Goal: Information Seeking & Learning: Learn about a topic

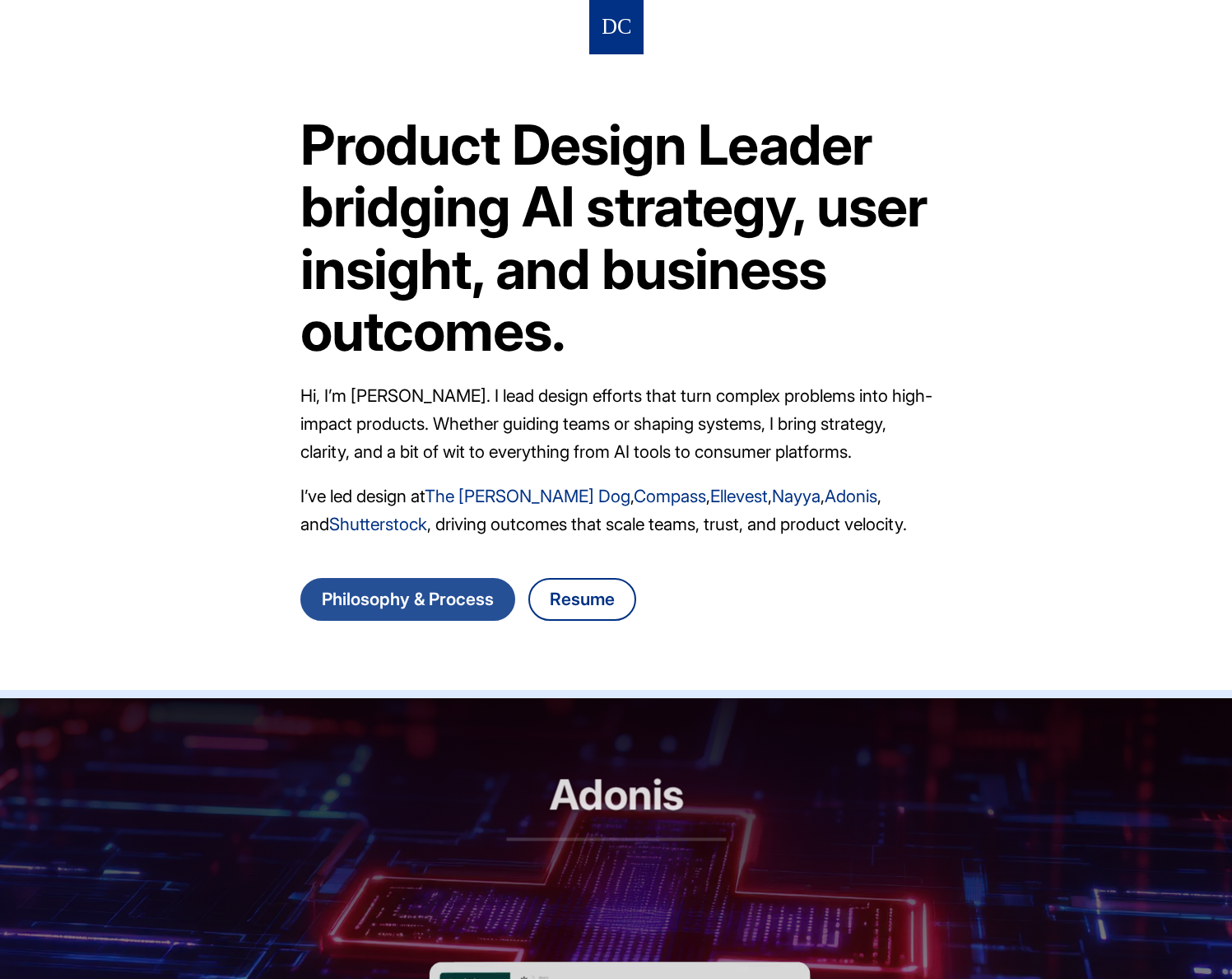
click at [466, 598] on link "Philosophy & Process" at bounding box center [408, 599] width 215 height 43
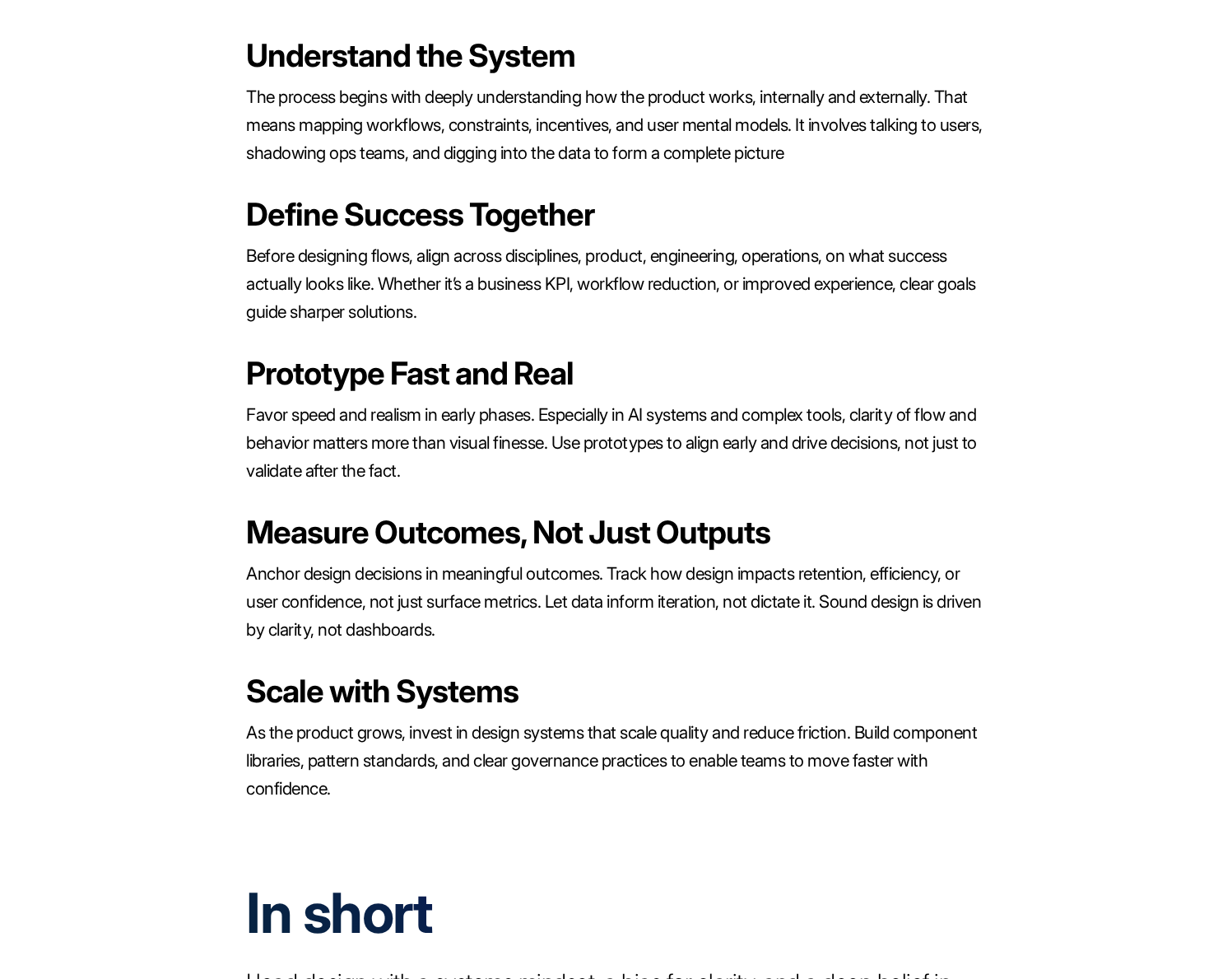
scroll to position [2603, 0]
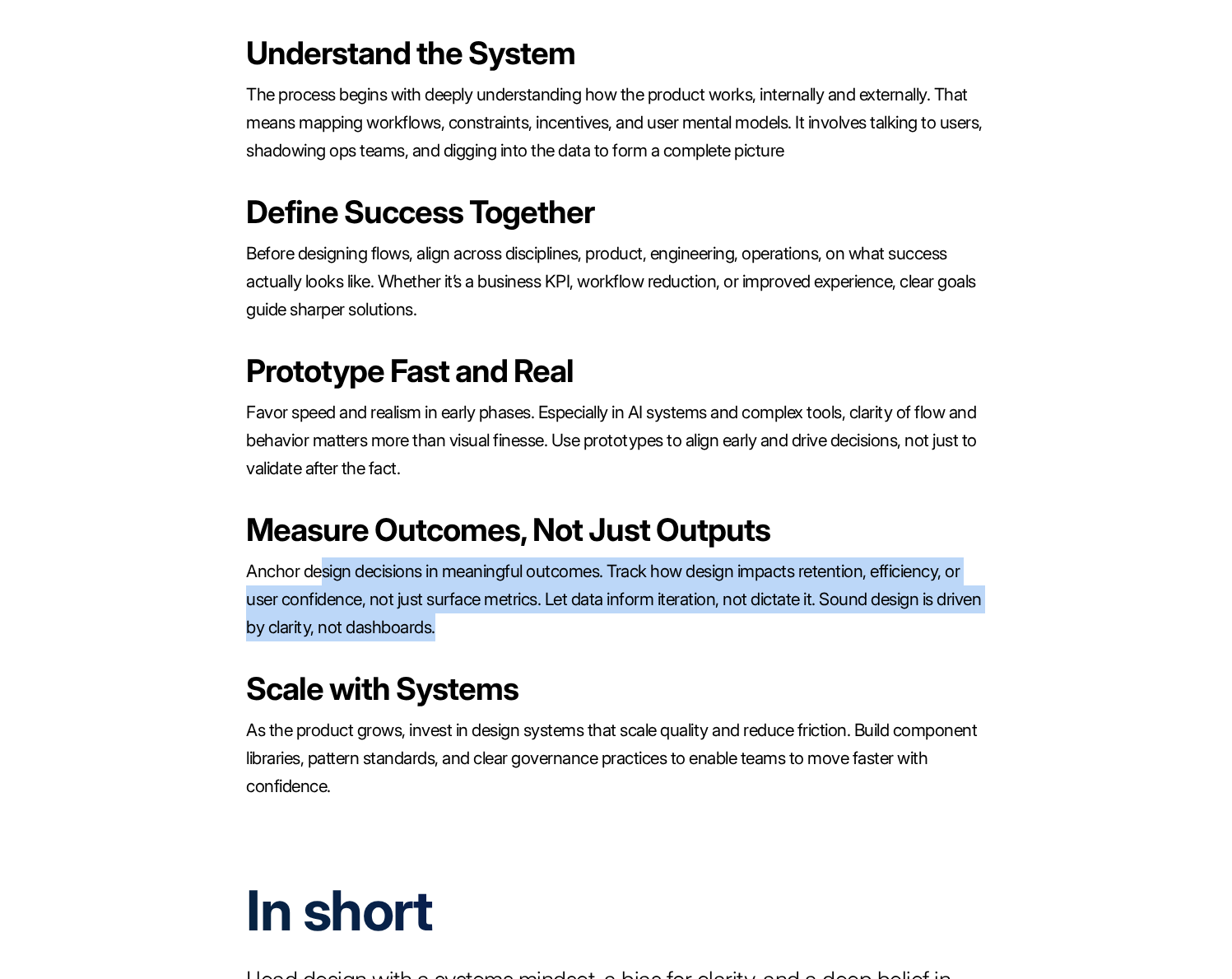
drag, startPoint x: 504, startPoint y: 587, endPoint x: 316, endPoint y: 544, distance: 192.9
click at [316, 557] on p "Anchor design decisions in meaningful outcomes. Track how design impacts retent…" at bounding box center [616, 599] width 740 height 84
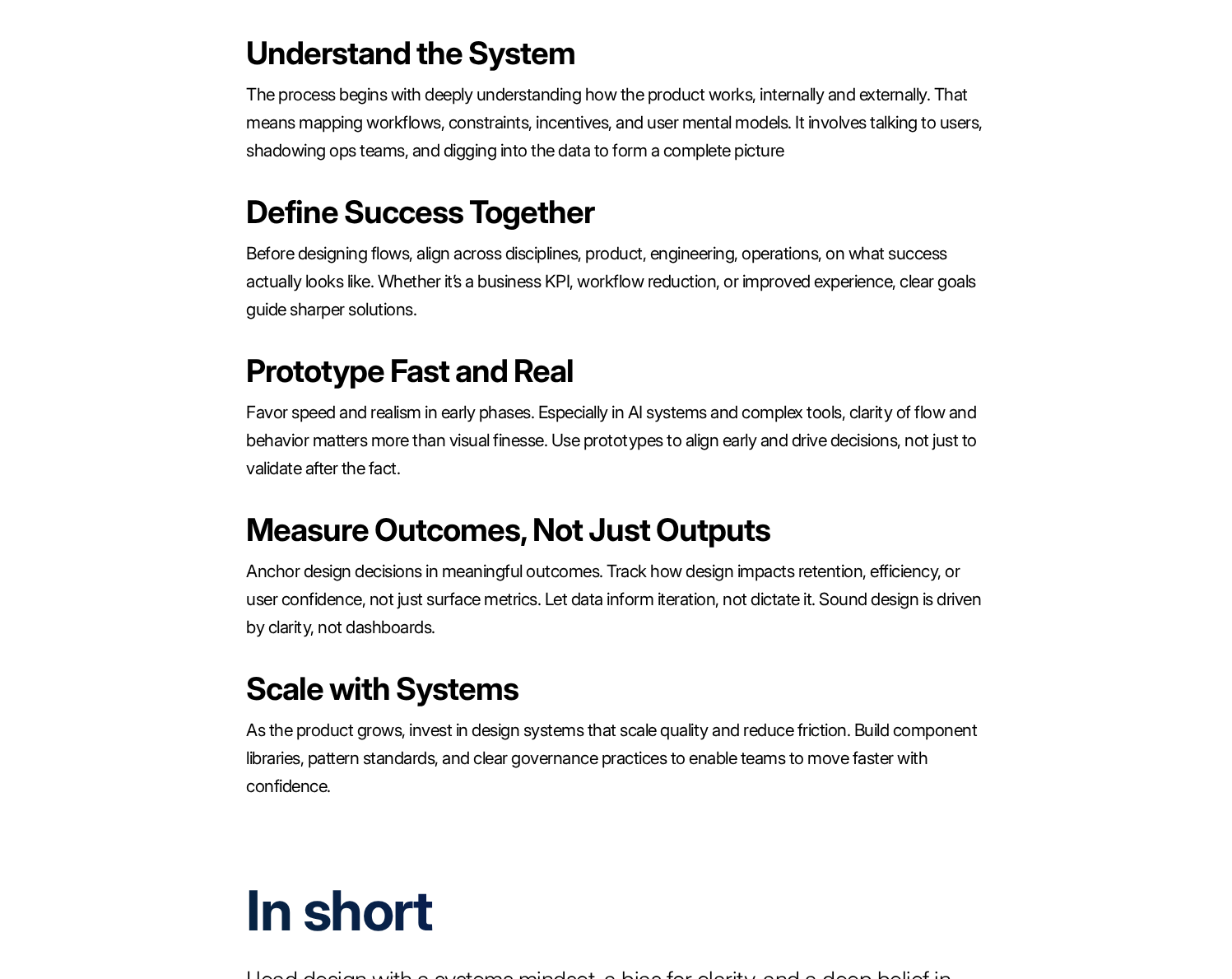
drag, startPoint x: 269, startPoint y: 537, endPoint x: 728, endPoint y: 599, distance: 463.2
click at [728, 599] on p "Anchor design decisions in meaningful outcomes. Track how design impacts retent…" at bounding box center [616, 599] width 740 height 84
drag, startPoint x: 690, startPoint y: 599, endPoint x: 385, endPoint y: 559, distance: 307.6
click at [385, 559] on p "Anchor design decisions in meaningful outcomes. Track how design impacts retent…" at bounding box center [616, 599] width 740 height 84
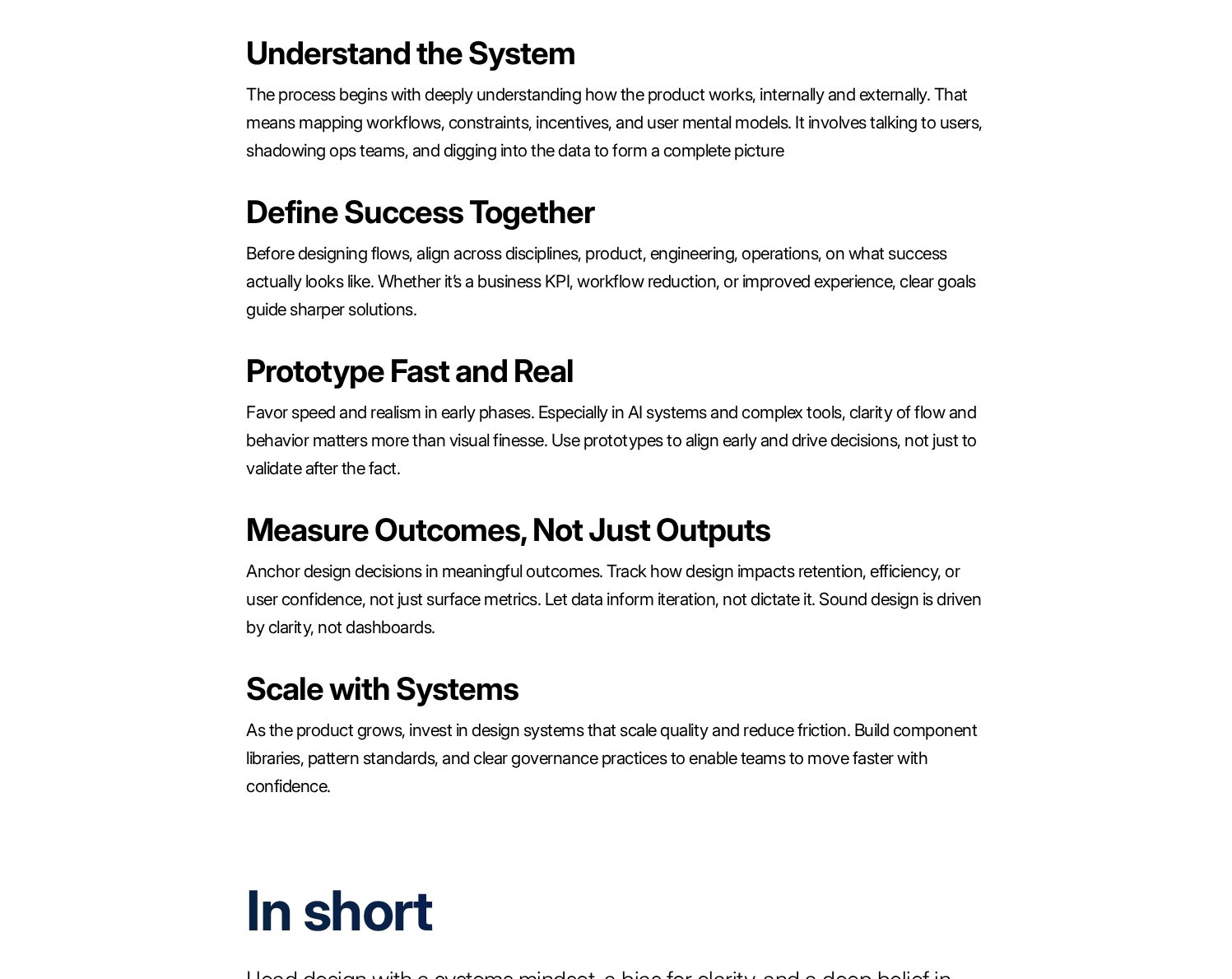
click at [385, 559] on p "Anchor design decisions in meaningful outcomes. Track how design impacts retent…" at bounding box center [616, 599] width 740 height 84
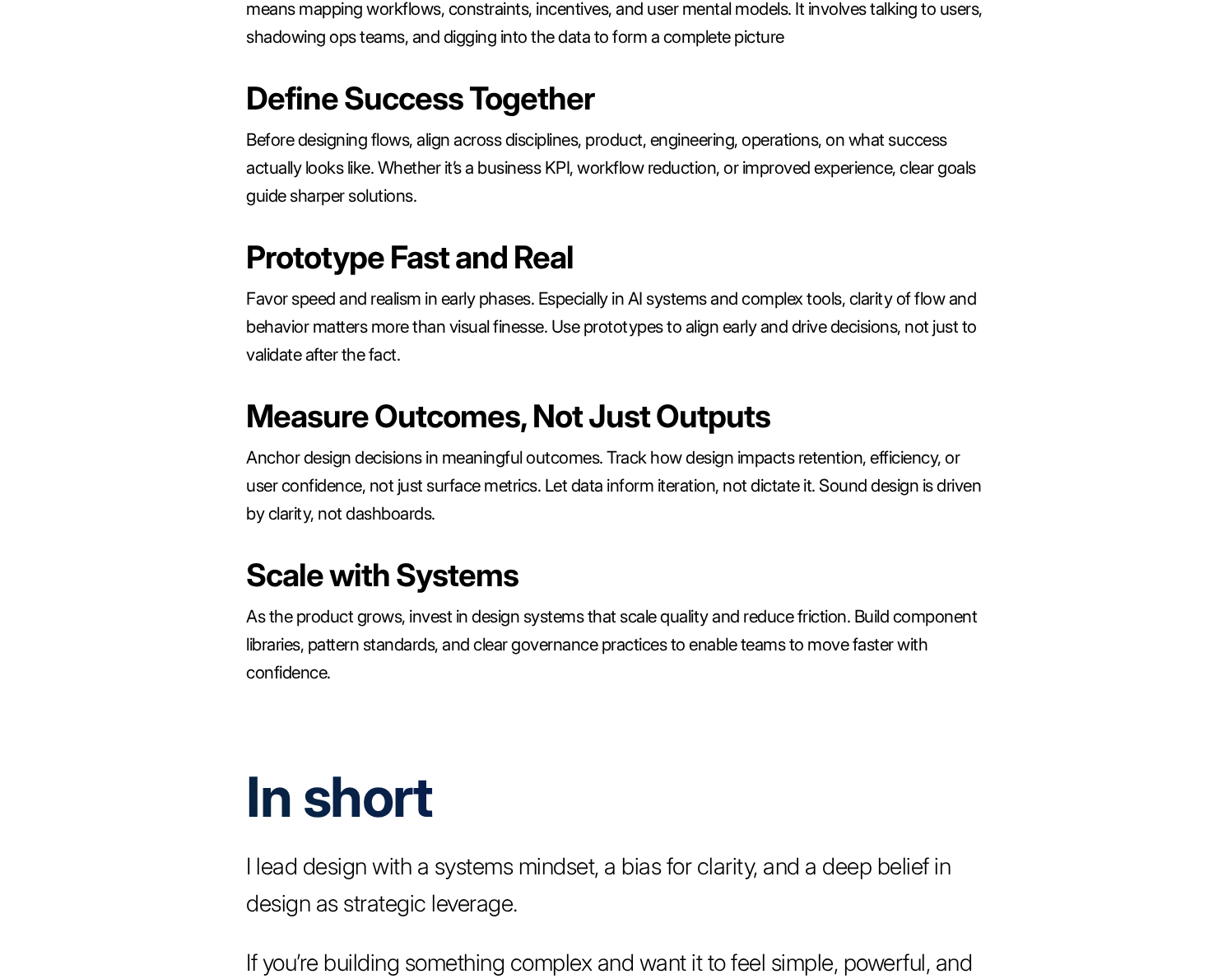
scroll to position [2748, 0]
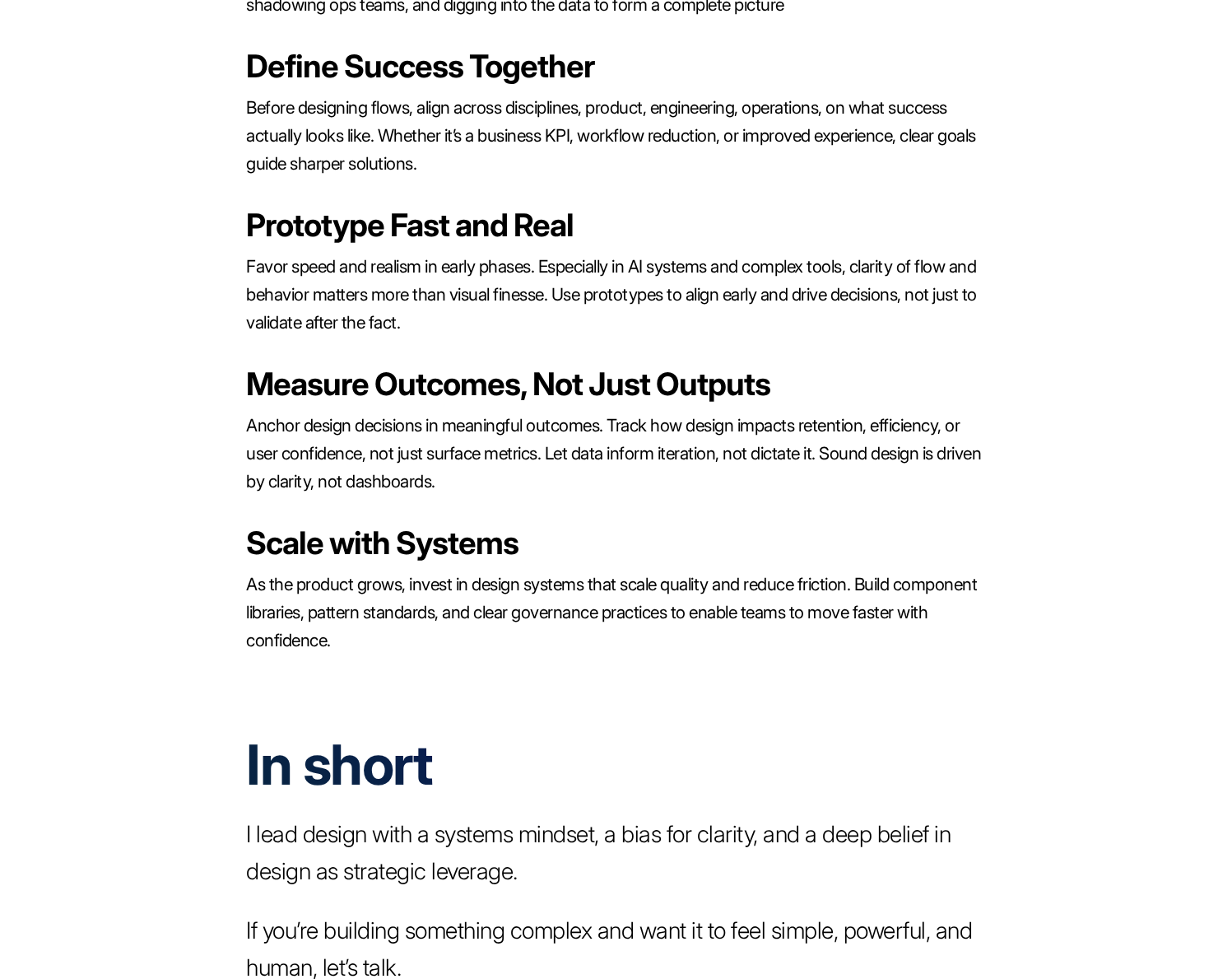
drag, startPoint x: 461, startPoint y: 556, endPoint x: 584, endPoint y: 594, distance: 128.7
click at [584, 594] on p "As the product grows, invest in design systems that scale quality and reduce fr…" at bounding box center [616, 613] width 740 height 84
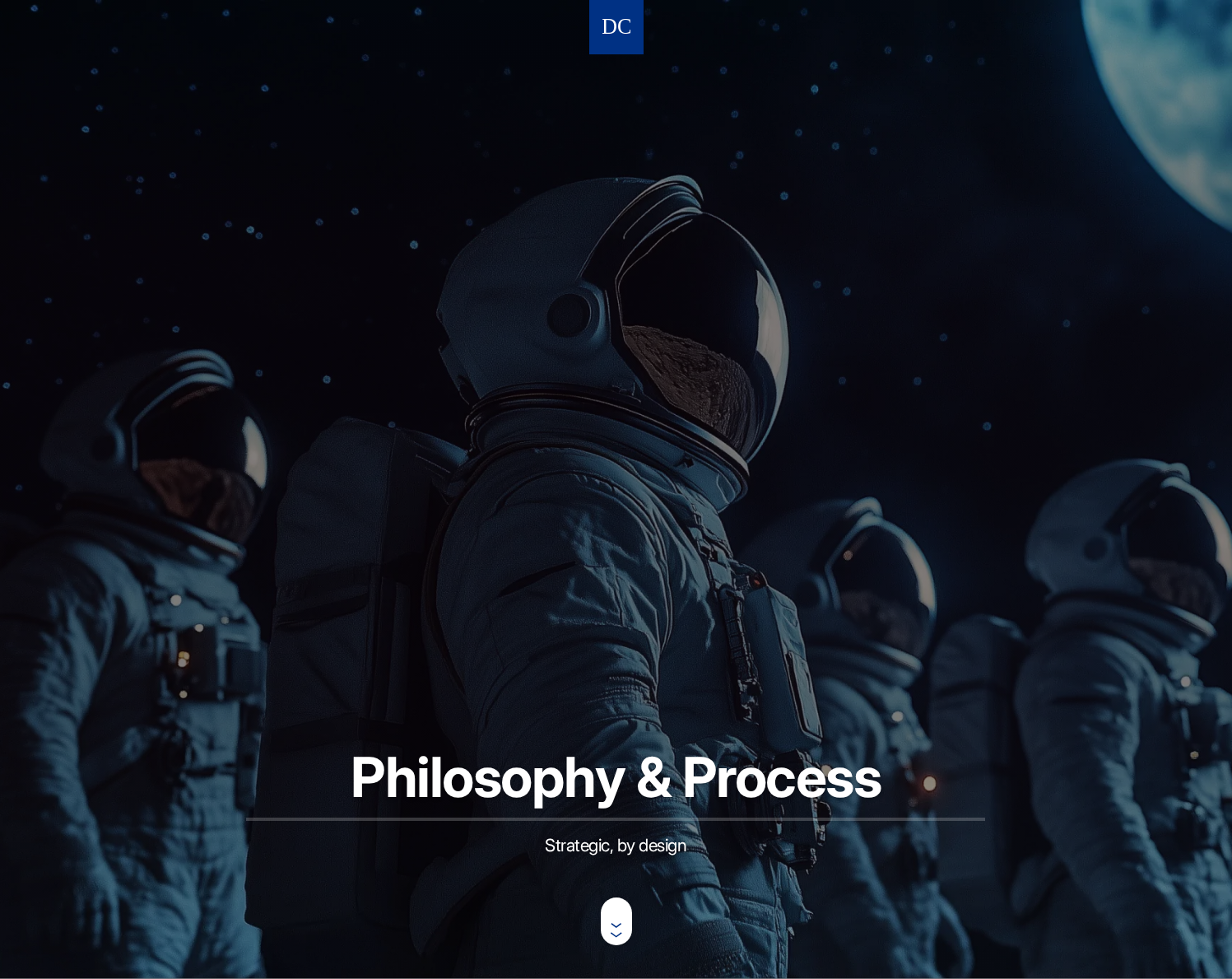
scroll to position [0, 0]
click at [615, 8] on nav at bounding box center [616, 27] width 55 height 55
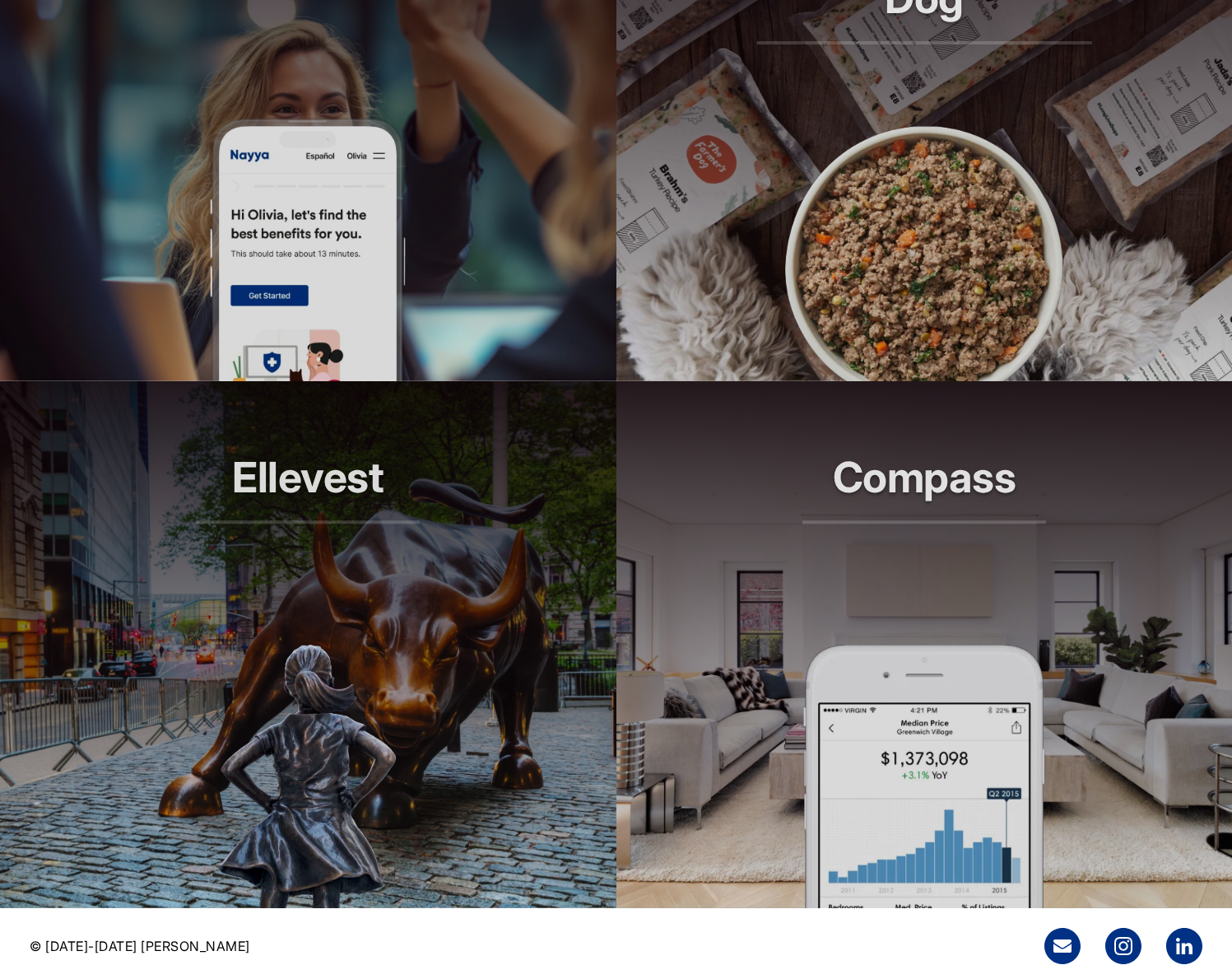
scroll to position [1370, 0]
